Goal: Transaction & Acquisition: Obtain resource

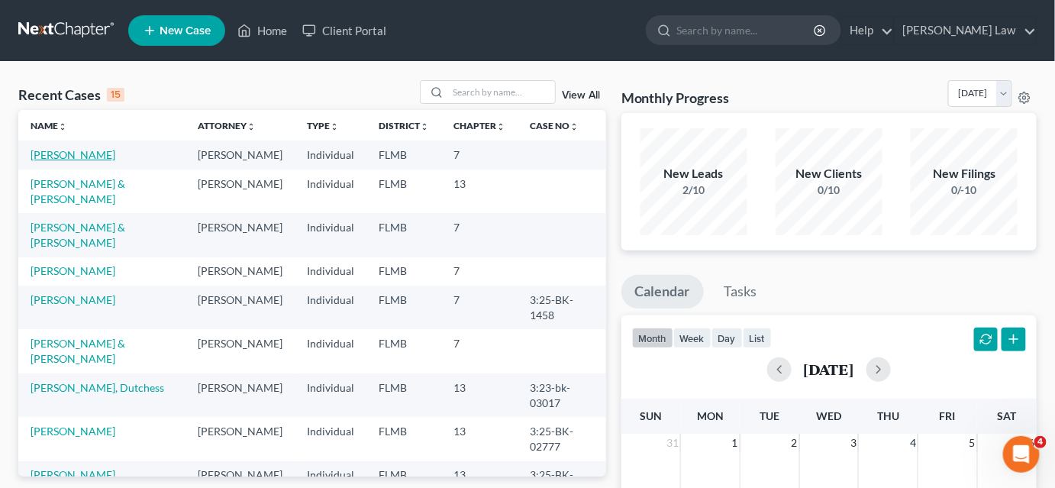
click at [103, 156] on link "[PERSON_NAME]" at bounding box center [73, 154] width 85 height 13
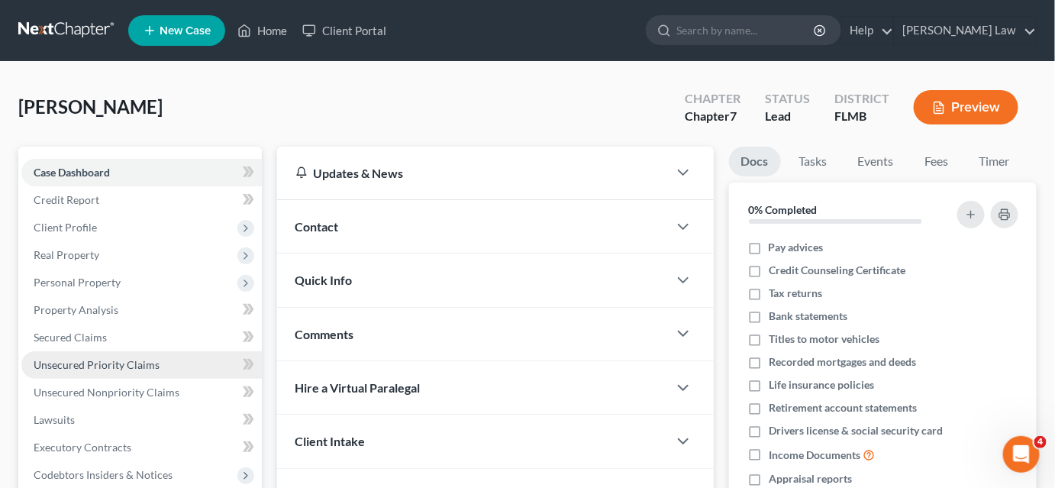
scroll to position [322, 0]
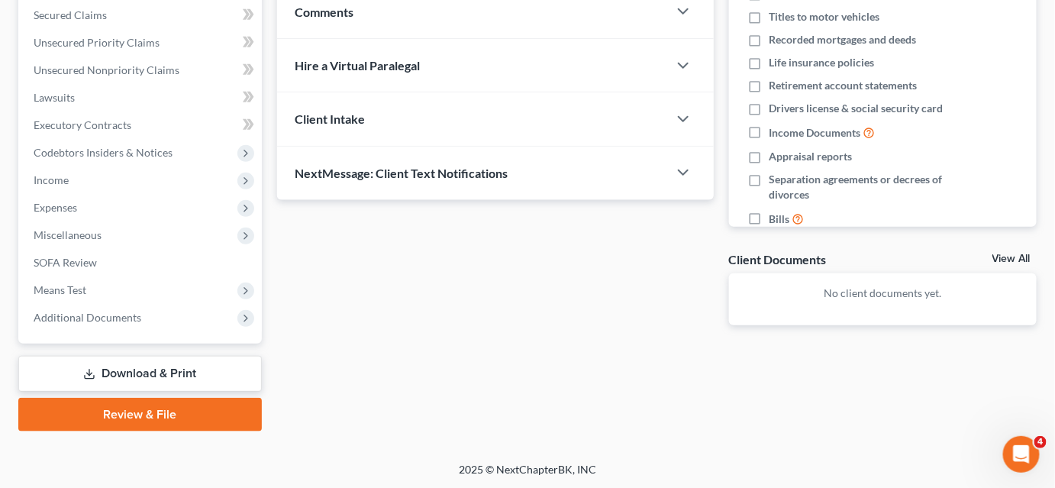
click at [123, 367] on link "Download & Print" at bounding box center [140, 374] width 244 height 36
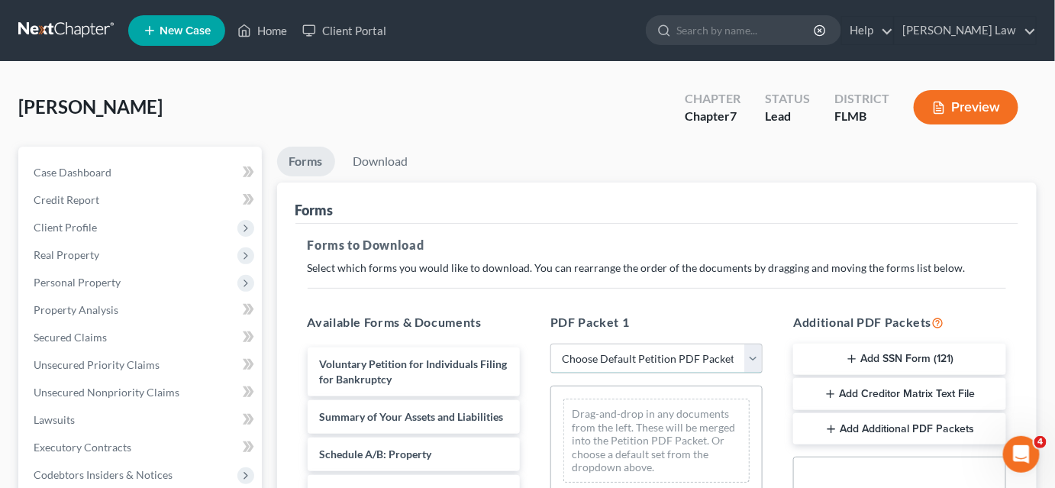
click at [619, 362] on select "Choose Default Petition PDF Packet Complete Bankruptcy Petition (all forms and …" at bounding box center [657, 359] width 212 height 31
select select "0"
click at [551, 344] on select "Choose Default Petition PDF Packet Complete Bankruptcy Petition (all forms and …" at bounding box center [657, 359] width 212 height 31
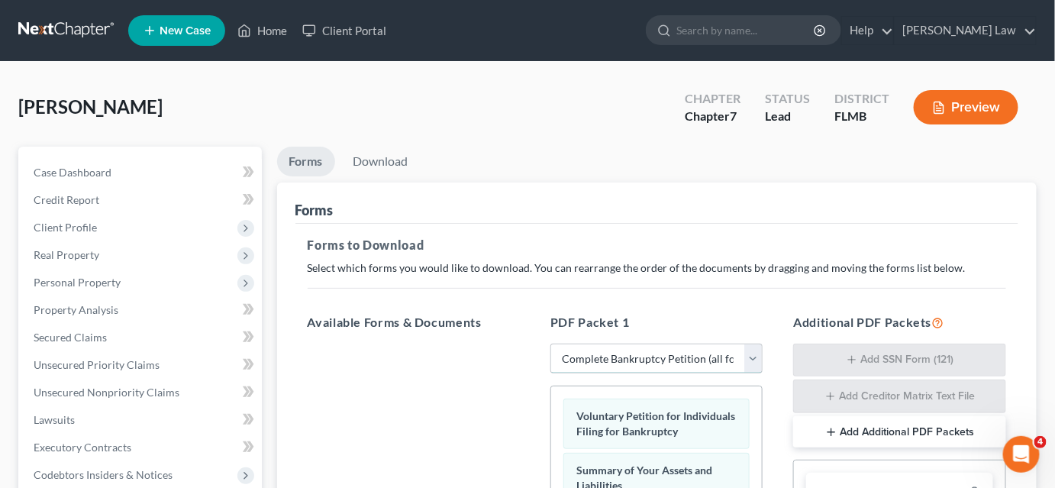
scroll to position [277, 0]
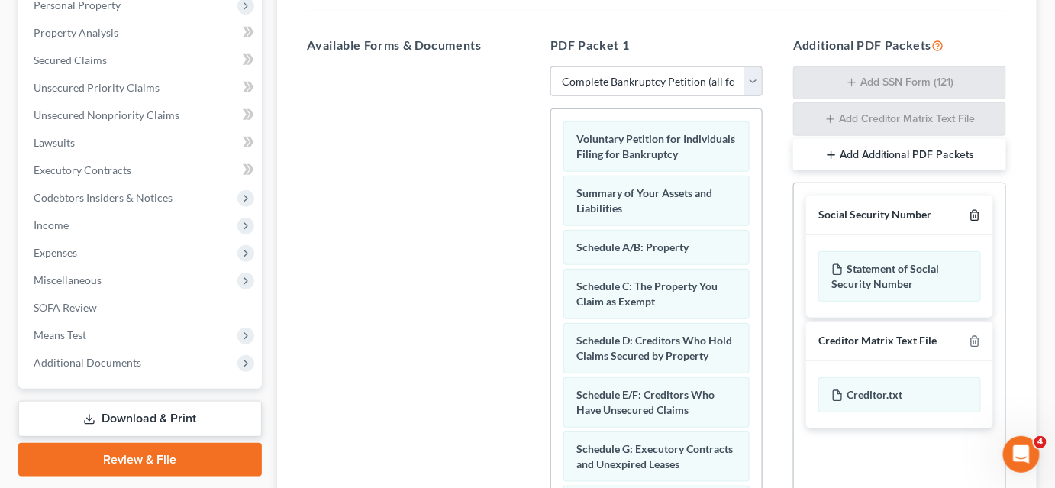
click at [978, 215] on icon "button" at bounding box center [975, 215] width 12 height 12
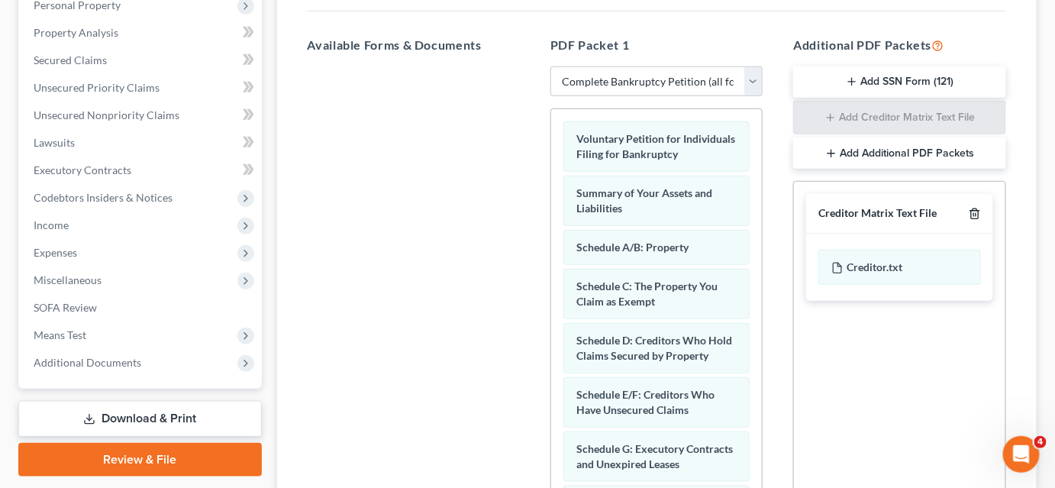
click at [978, 215] on icon "button" at bounding box center [975, 214] width 12 height 12
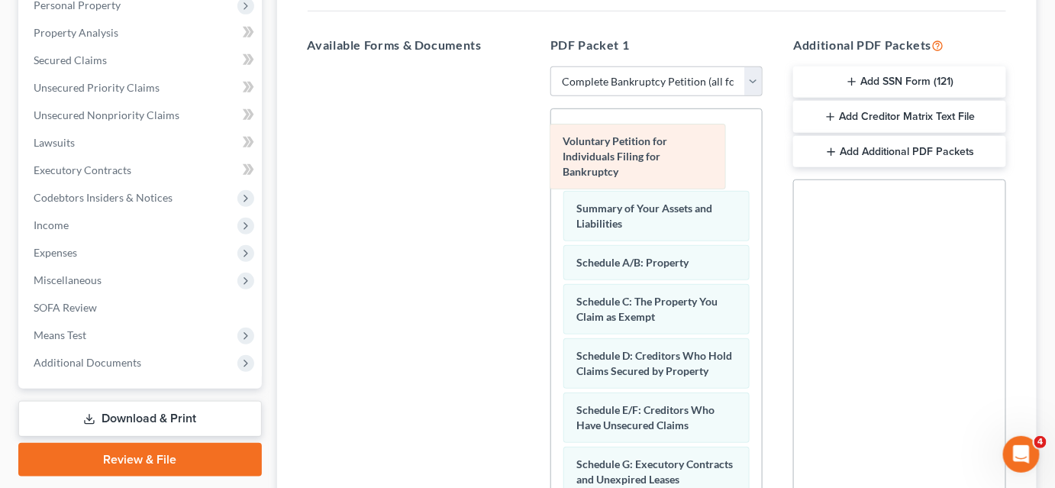
drag, startPoint x: 631, startPoint y: 160, endPoint x: 363, endPoint y: 147, distance: 268.4
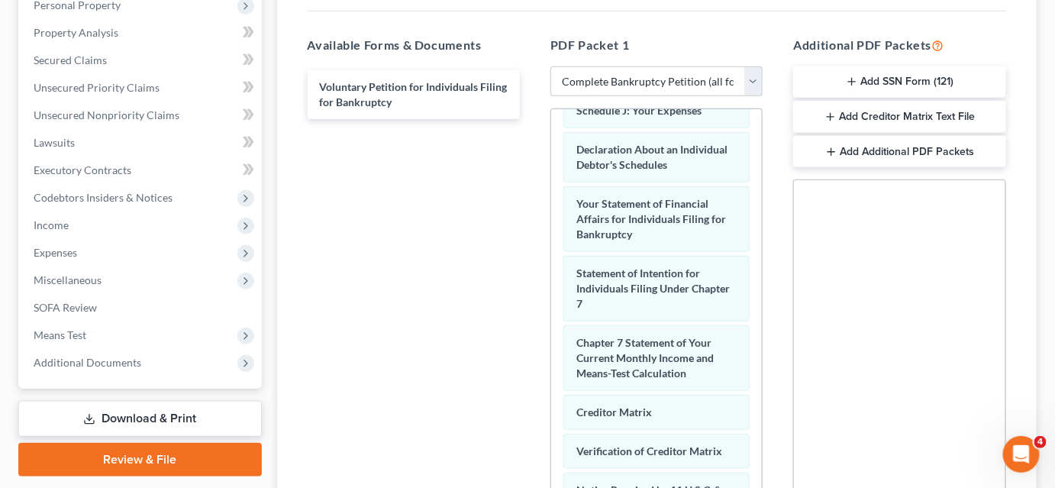
scroll to position [555, 0]
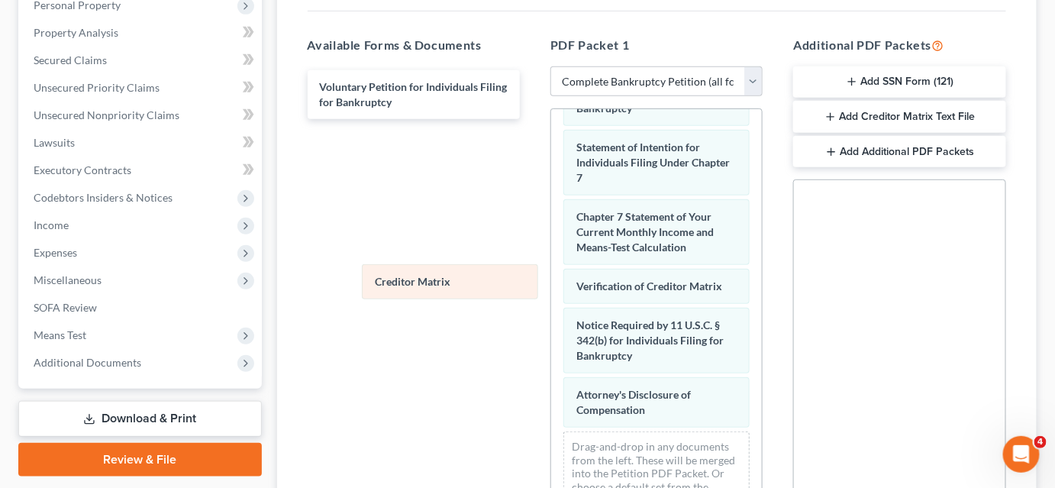
drag, startPoint x: 643, startPoint y: 301, endPoint x: 413, endPoint y: 272, distance: 231.7
click at [551, 274] on div "Creditor Matrix Summary of Your Assets and Liabilities Schedule A/B: Property S…" at bounding box center [656, 47] width 211 height 961
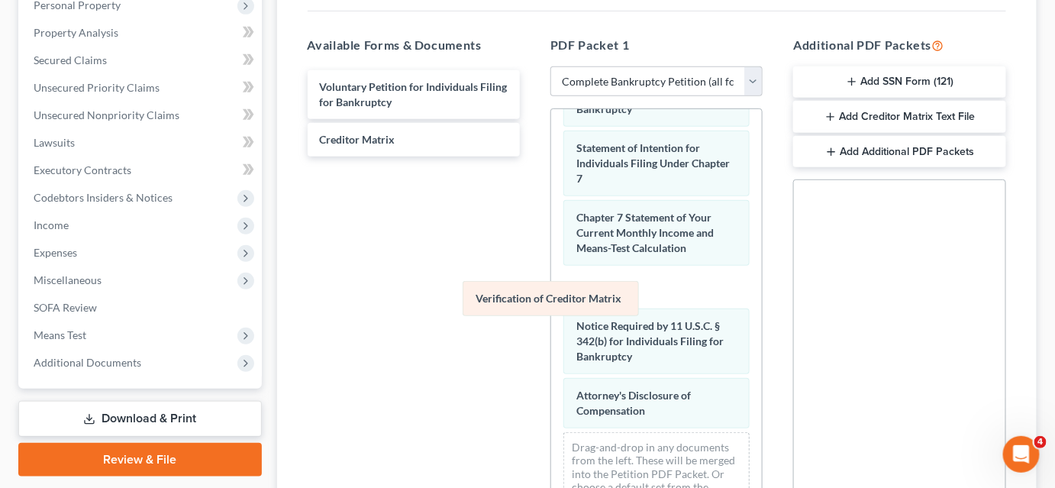
scroll to position [526, 0]
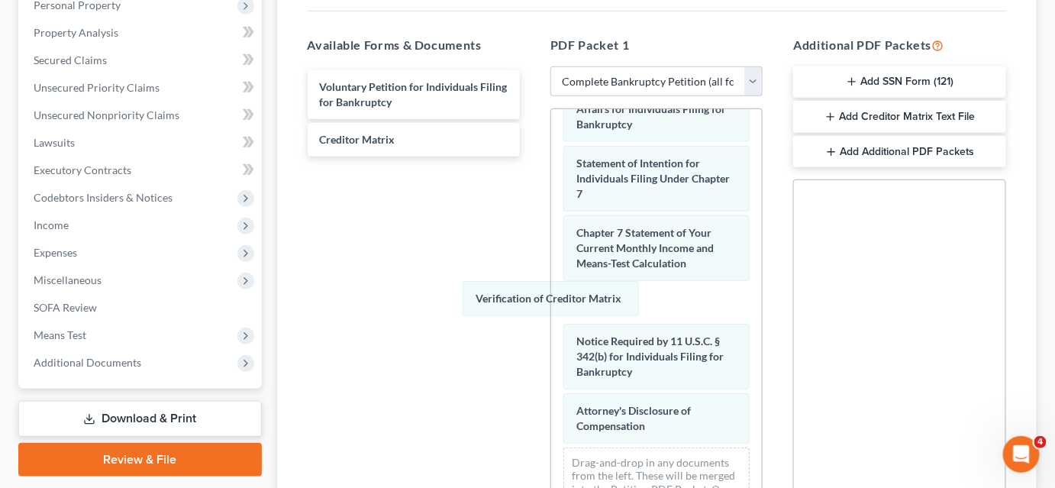
drag, startPoint x: 632, startPoint y: 296, endPoint x: 377, endPoint y: 266, distance: 256.1
click at [551, 274] on div "Verification of Creditor Matrix Summary of Your Assets and Liabilities Schedule…" at bounding box center [656, 63] width 211 height 960
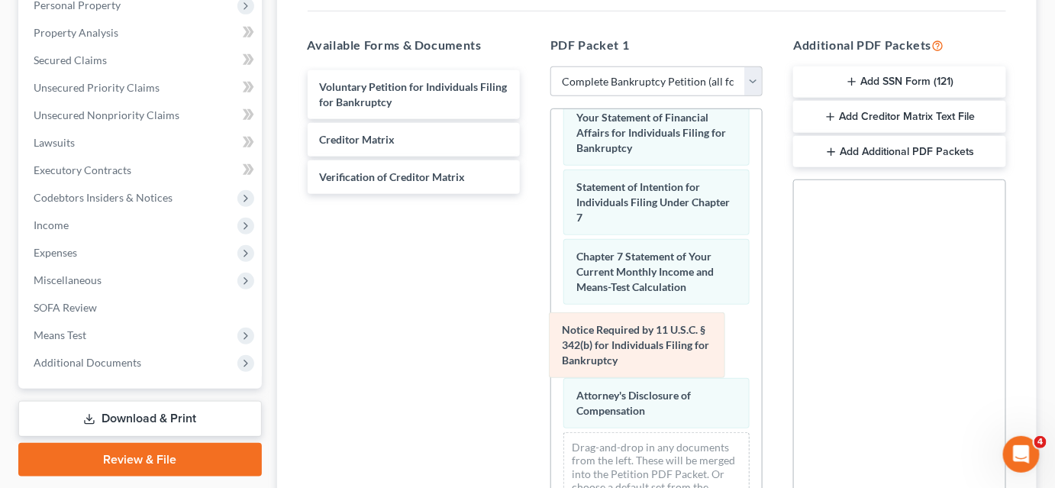
drag, startPoint x: 674, startPoint y: 345, endPoint x: 417, endPoint y: 309, distance: 259.9
click at [551, 319] on div "Notice Required by 11 U.S.C. § 342(b) for Individuals Filing for Bankruptcy Sum…" at bounding box center [656, 67] width 211 height 921
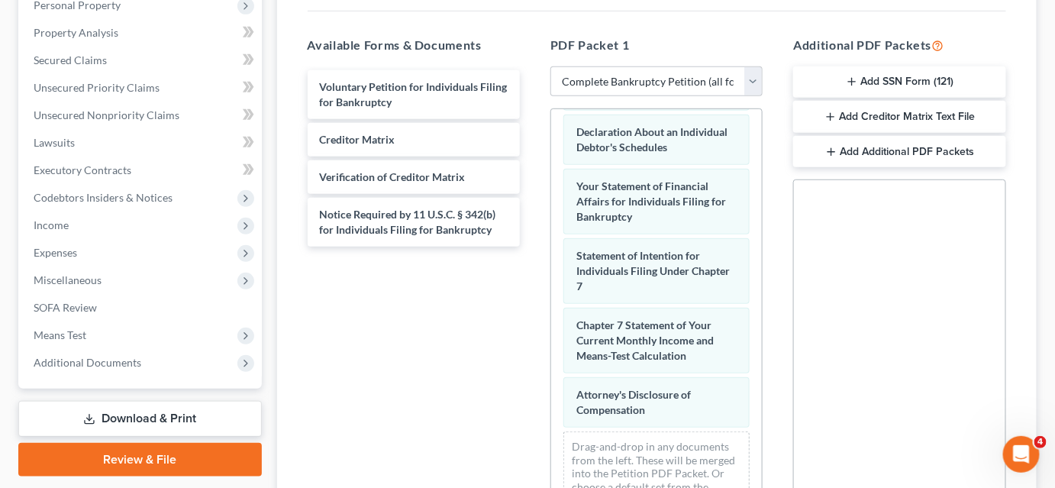
scroll to position [454, 0]
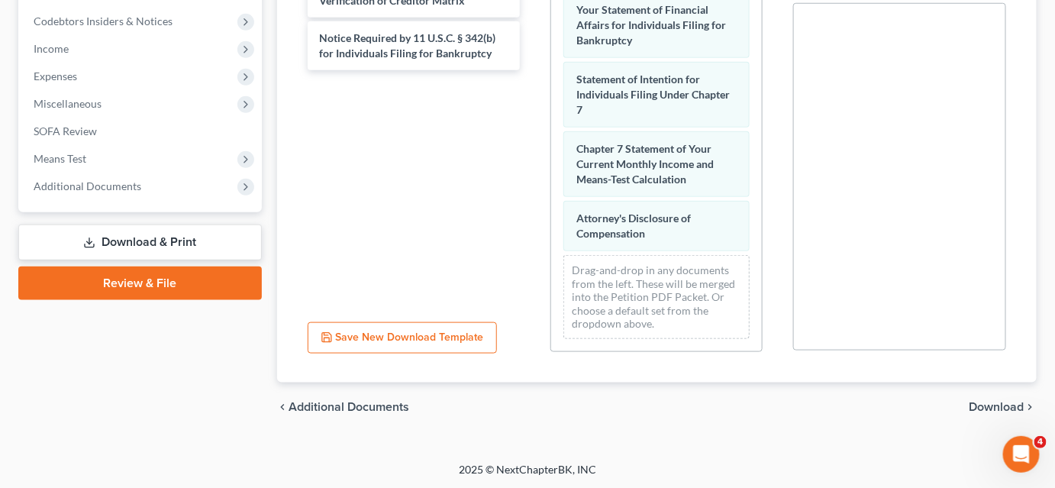
click at [977, 405] on span "Download" at bounding box center [997, 407] width 55 height 12
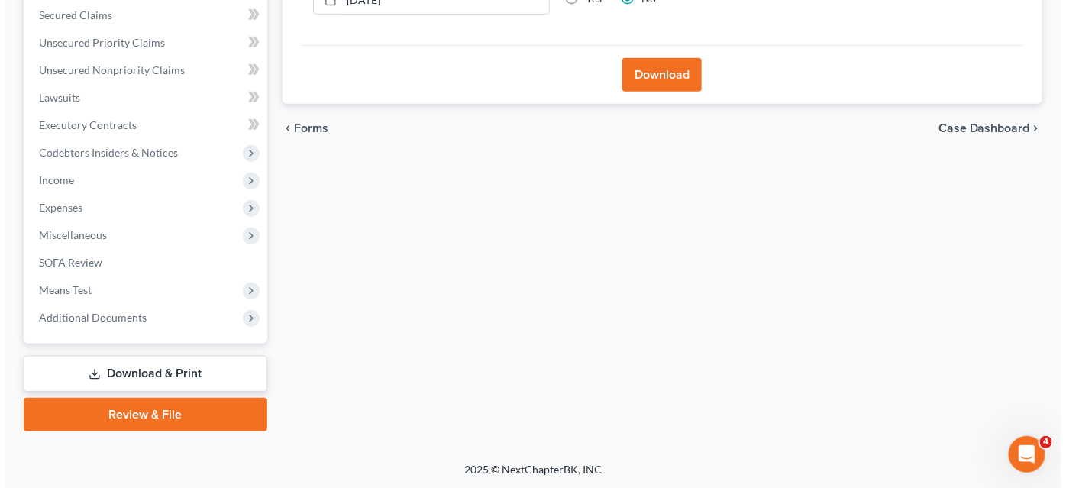
scroll to position [183, 0]
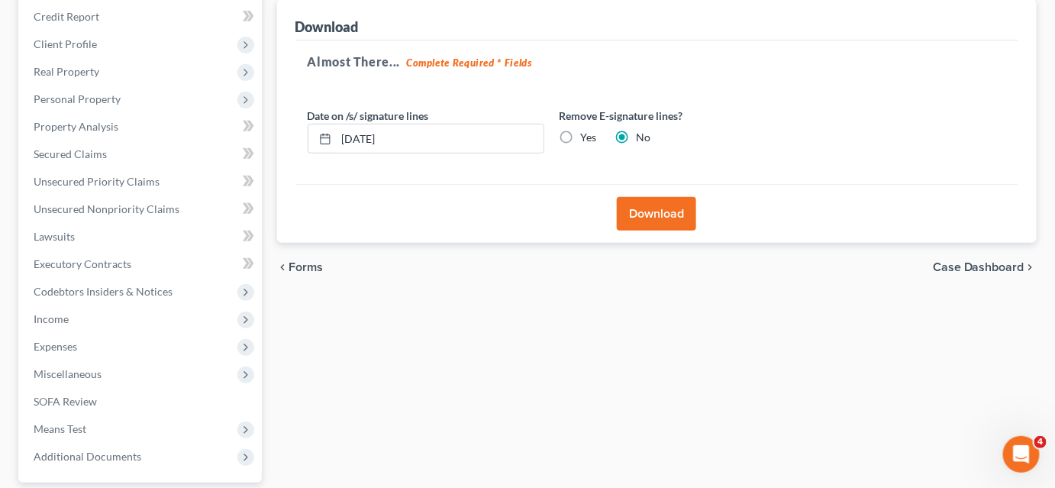
click at [625, 206] on button "Download" at bounding box center [656, 214] width 79 height 34
